Goal: Transaction & Acquisition: Purchase product/service

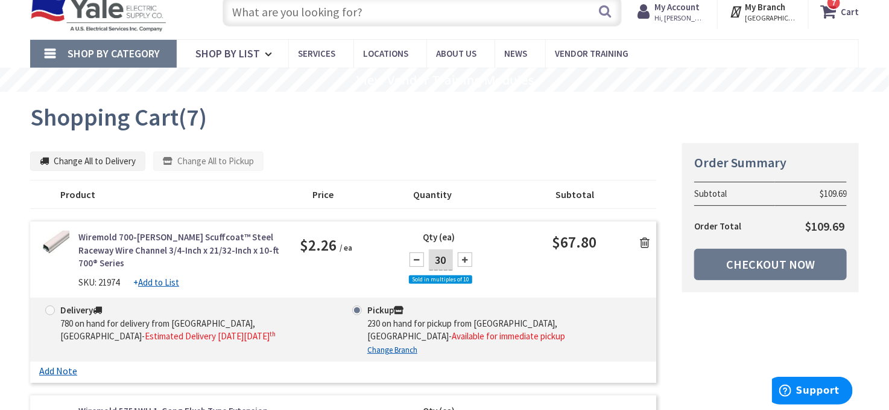
scroll to position [60, 0]
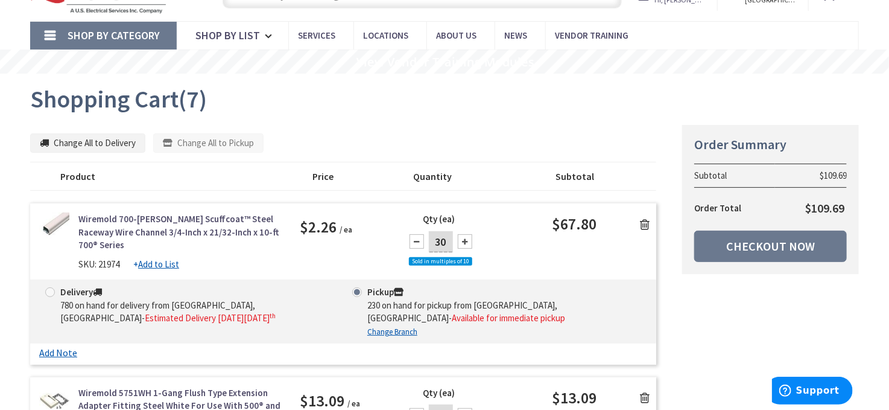
click at [740, 250] on link "Checkout Now" at bounding box center [770, 245] width 153 height 31
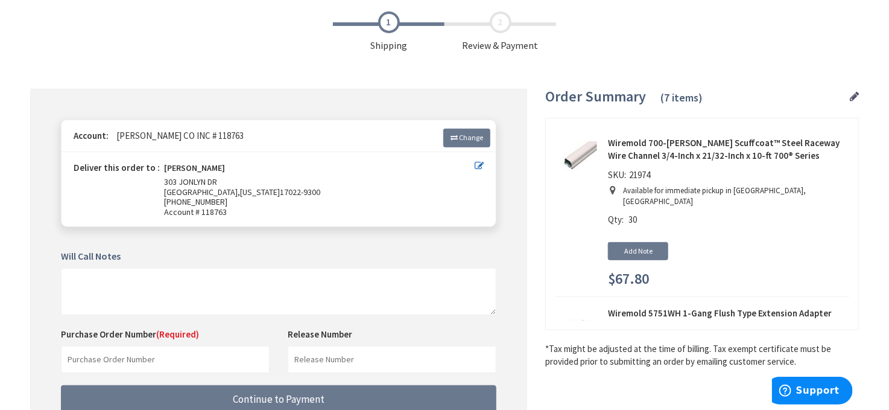
scroll to position [121, 0]
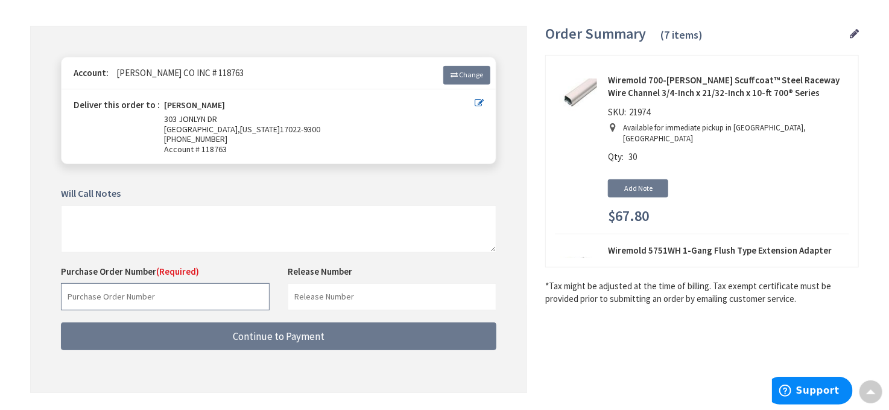
click at [154, 299] on input "text" at bounding box center [165, 296] width 209 height 27
paste input "27306352"
type input "27306352"
click at [331, 291] on input "text" at bounding box center [392, 296] width 209 height 27
click at [314, 291] on input "446 West James" at bounding box center [392, 296] width 209 height 27
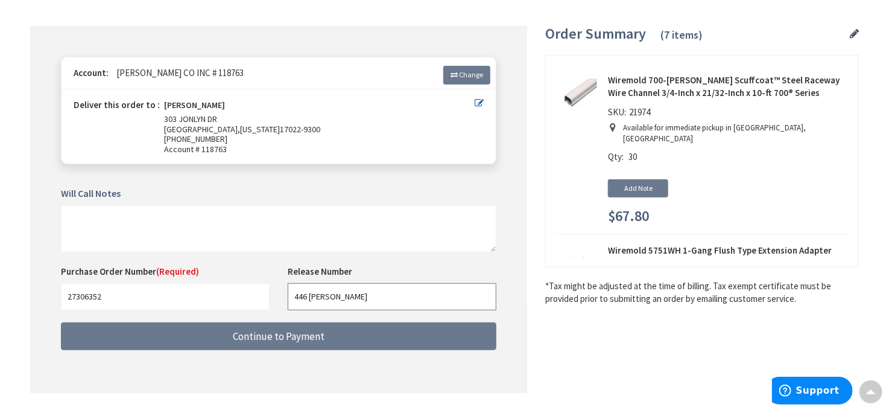
click at [314, 291] on input "446 West James" at bounding box center [392, 296] width 209 height 27
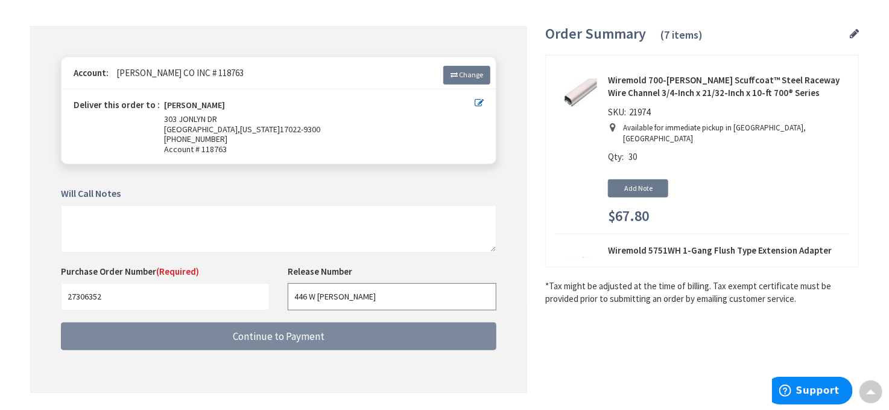
type input "446 W James"
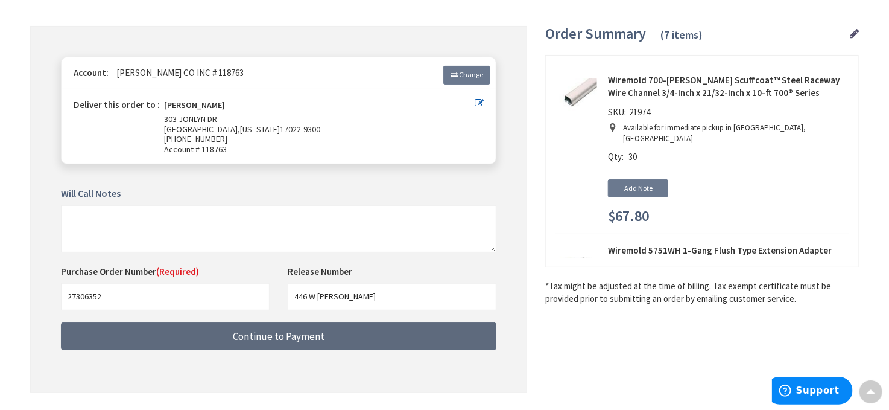
click at [371, 327] on button "Continue to Payment" at bounding box center [279, 336] width 436 height 28
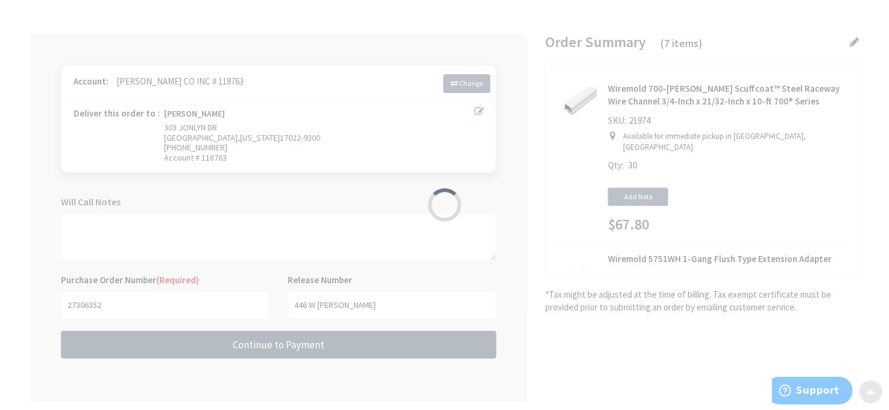
scroll to position [0, 0]
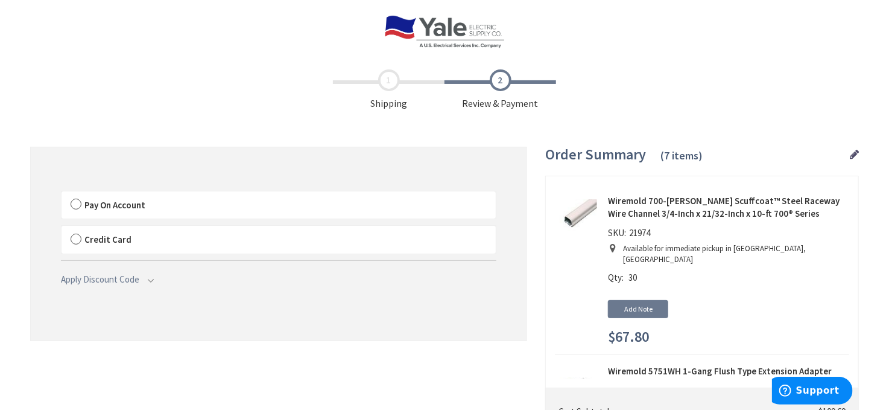
click at [77, 207] on label "Pay On Account" at bounding box center [279, 205] width 434 height 28
click at [62, 194] on input "Pay On Account" at bounding box center [62, 194] width 0 height 0
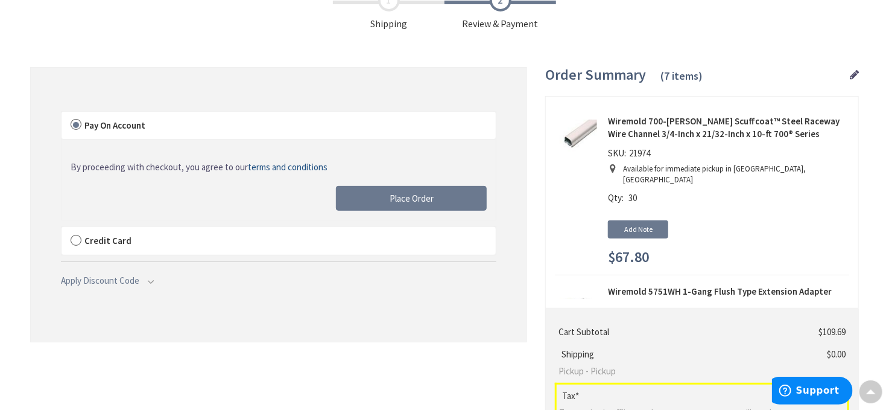
scroll to position [60, 0]
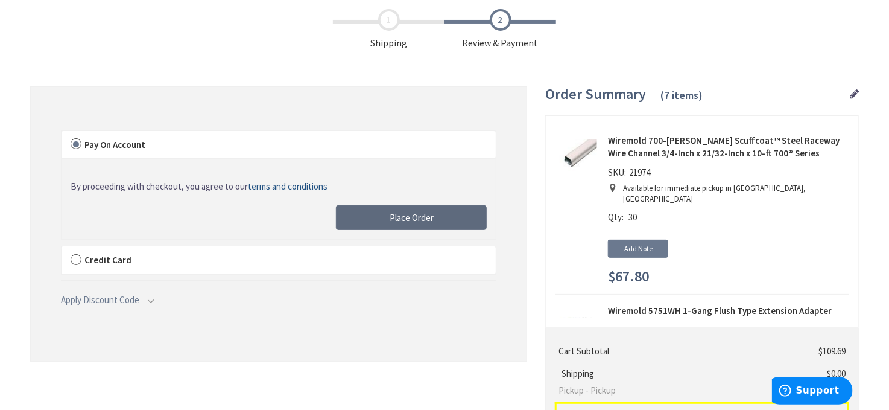
click at [403, 208] on button "Place Order" at bounding box center [411, 217] width 151 height 25
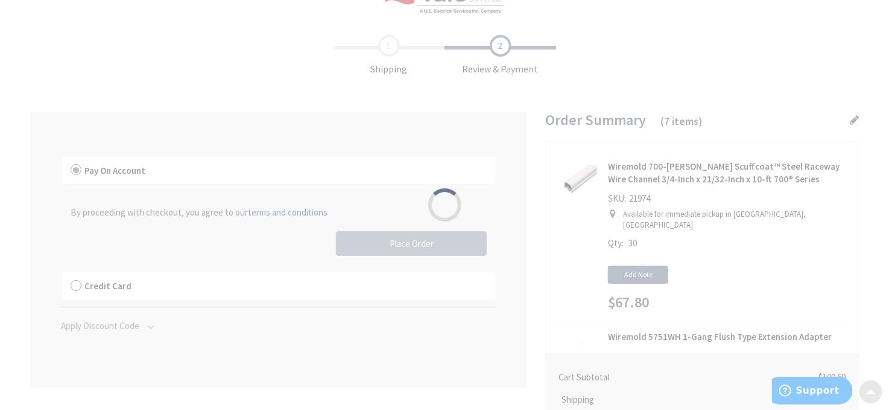
scroll to position [0, 0]
